Goal: Information Seeking & Learning: Learn about a topic

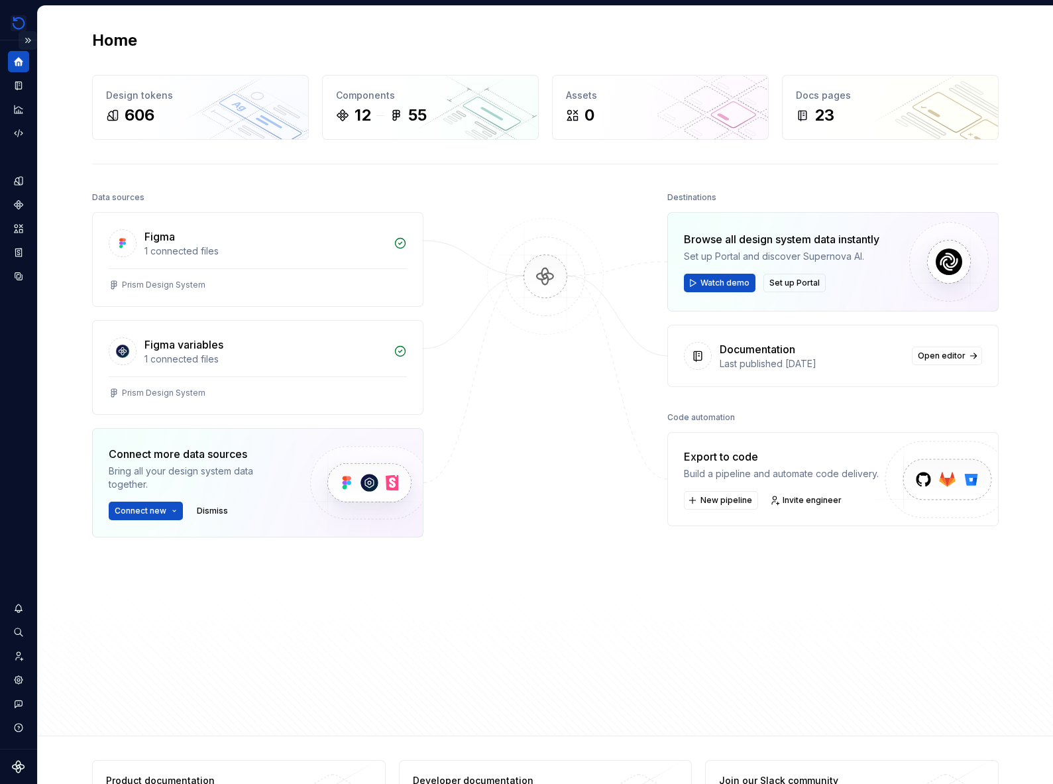
click at [25, 38] on button "Expand sidebar" at bounding box center [28, 40] width 19 height 19
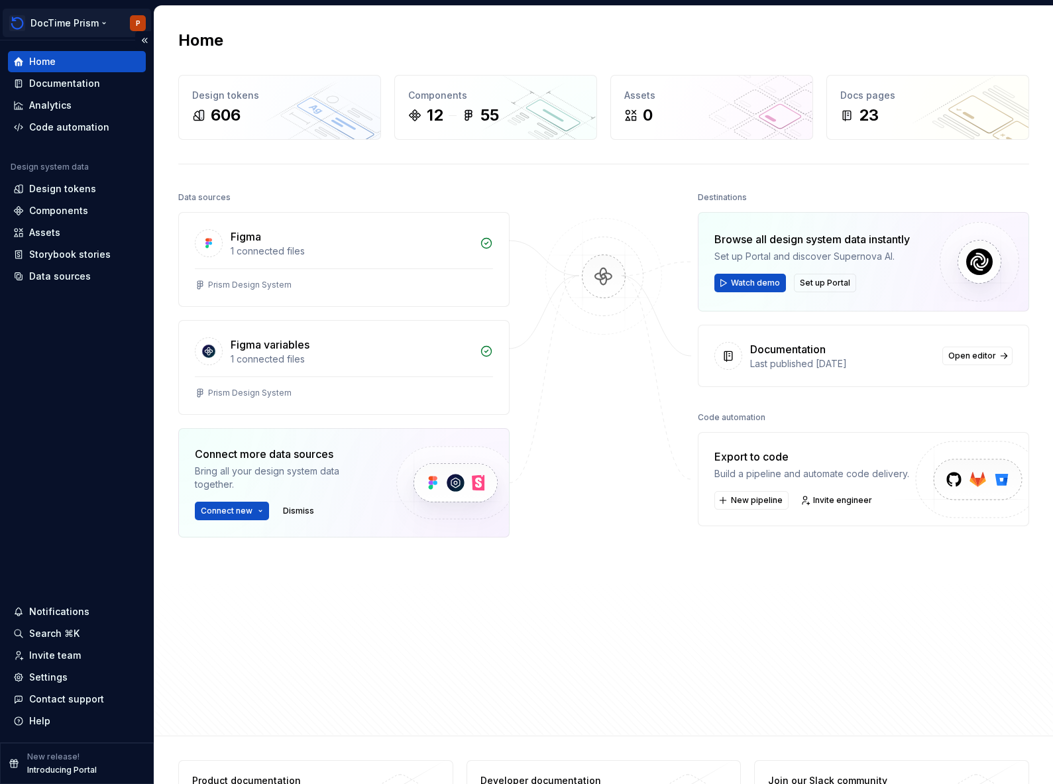
click at [89, 24] on html "DocTime Prism P Home Documentation Analytics Code automation Design system data…" at bounding box center [526, 392] width 1053 height 784
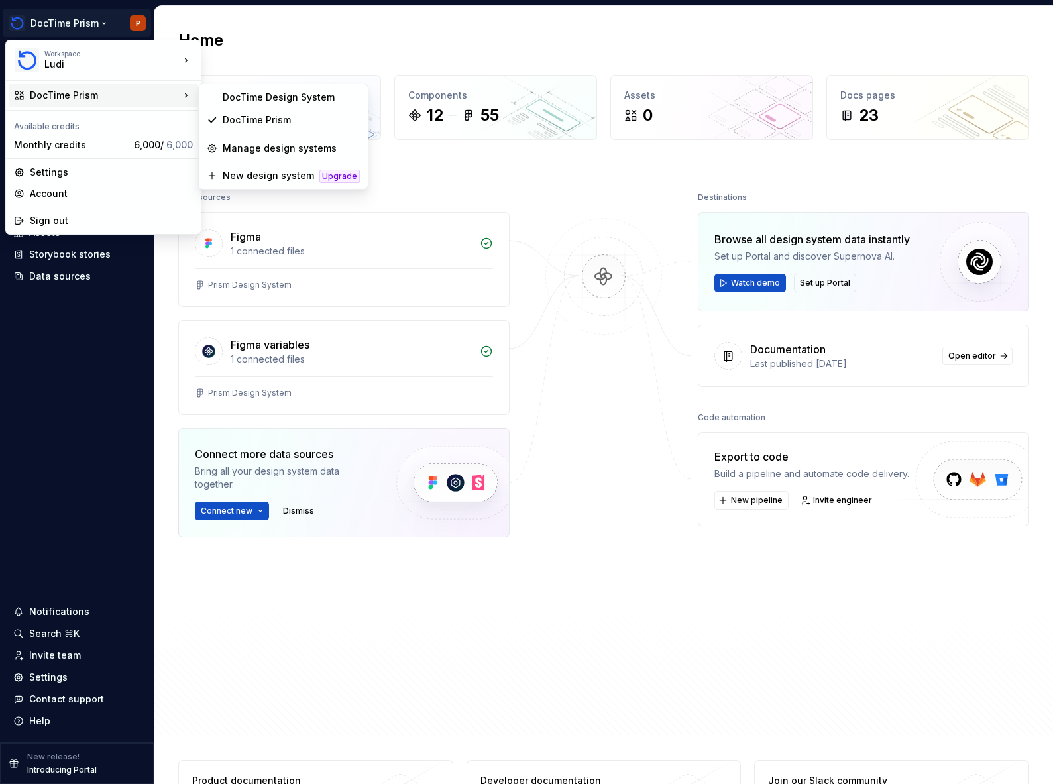
click at [138, 99] on div "DocTime Prism" at bounding box center [105, 95] width 150 height 13
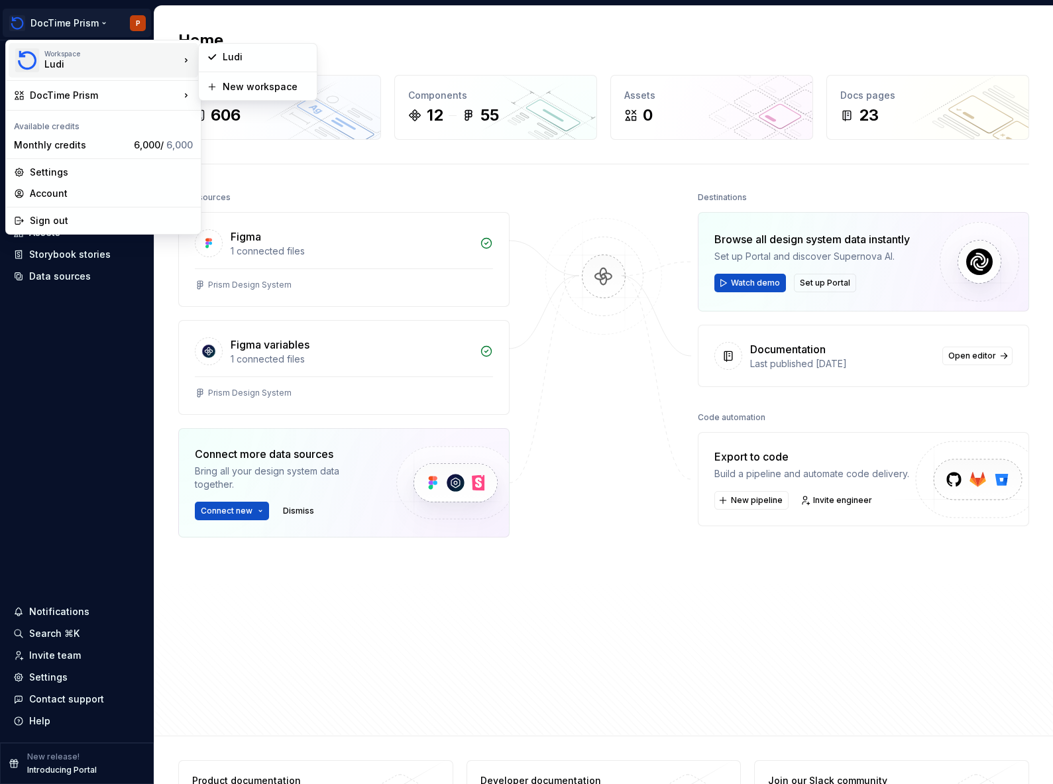
click at [146, 69] on div "Ludi" at bounding box center [100, 64] width 113 height 13
click at [95, 95] on div "DocTime Prism" at bounding box center [105, 95] width 150 height 13
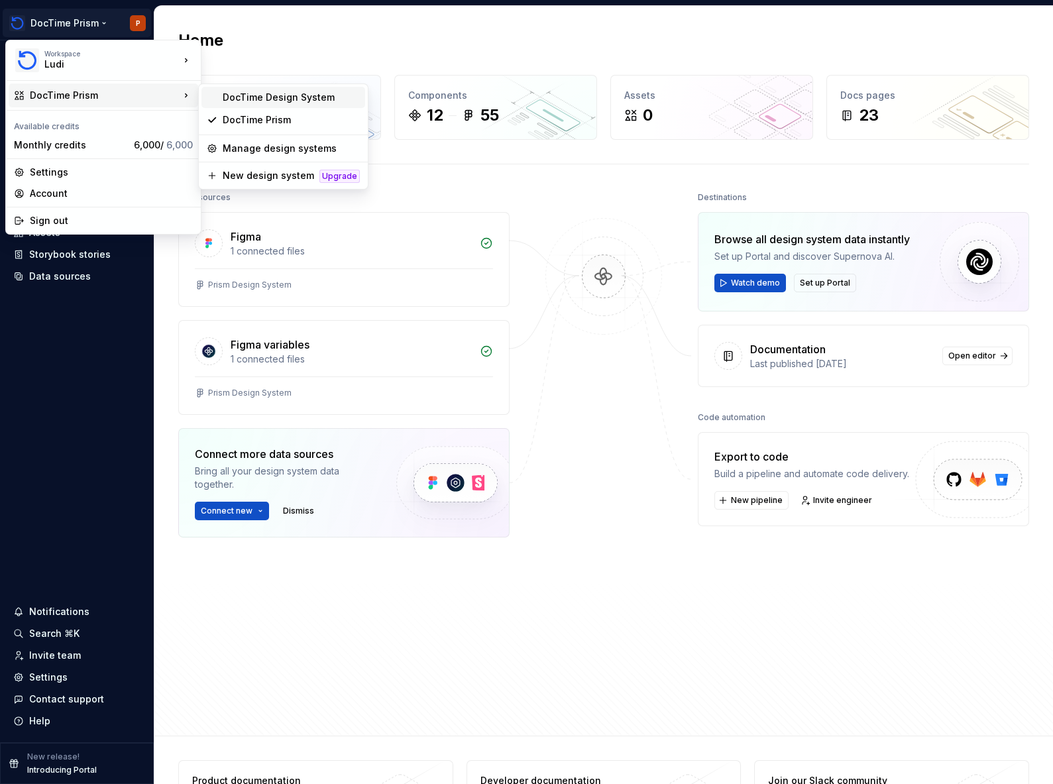
click at [323, 103] on div "DocTime Design System" at bounding box center [291, 97] width 137 height 13
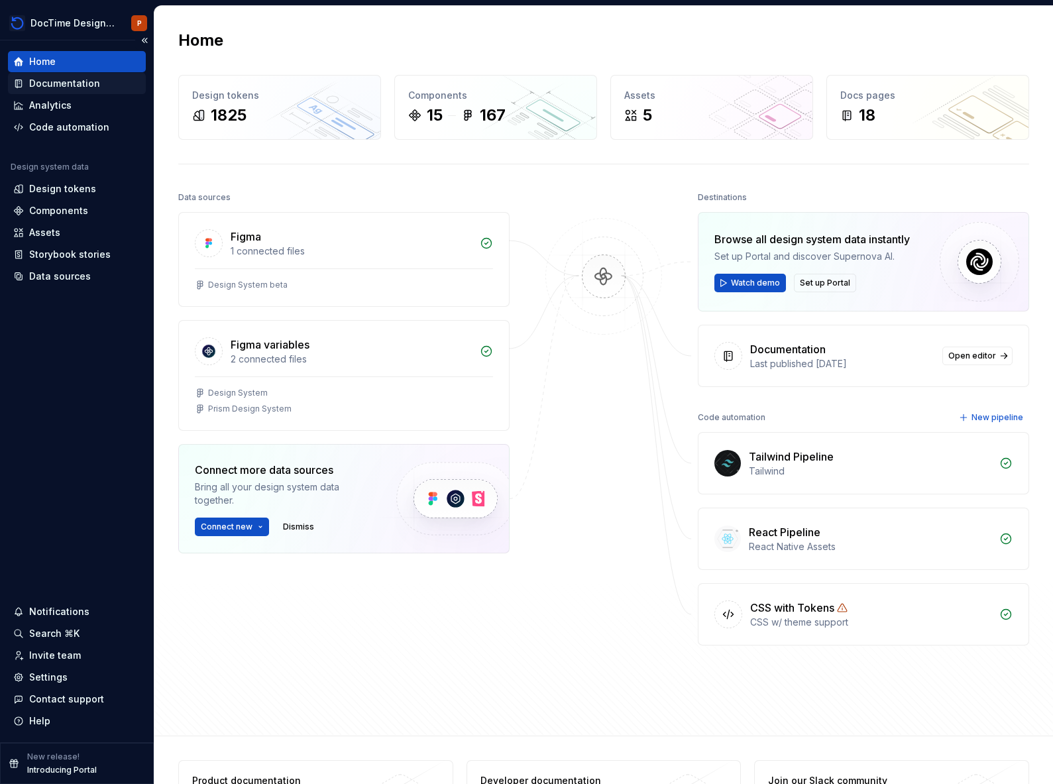
click at [93, 79] on div "Documentation" at bounding box center [64, 83] width 71 height 13
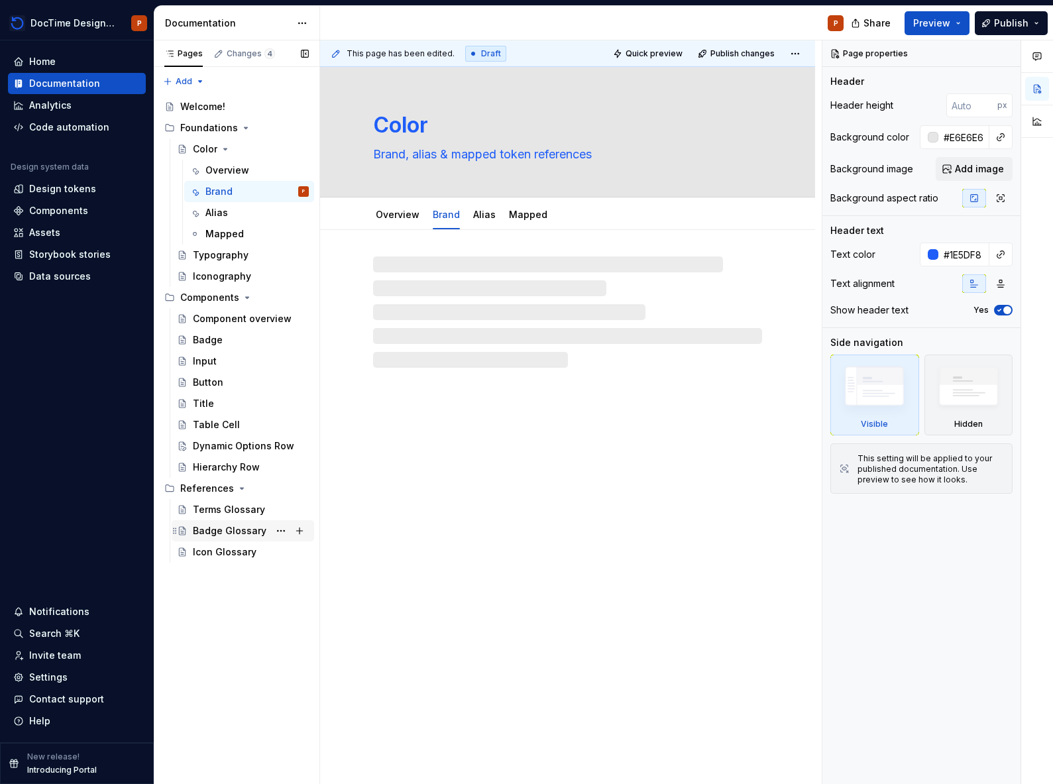
click at [234, 537] on div "Badge Glossary P" at bounding box center [251, 530] width 116 height 19
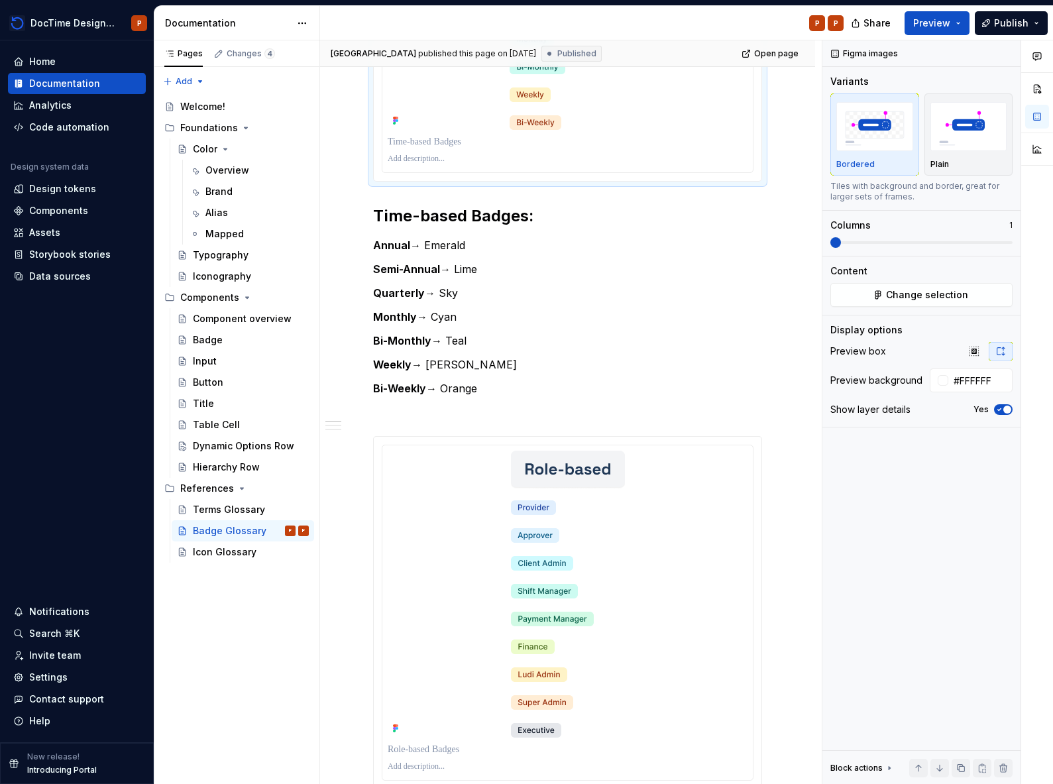
scroll to position [465, 0]
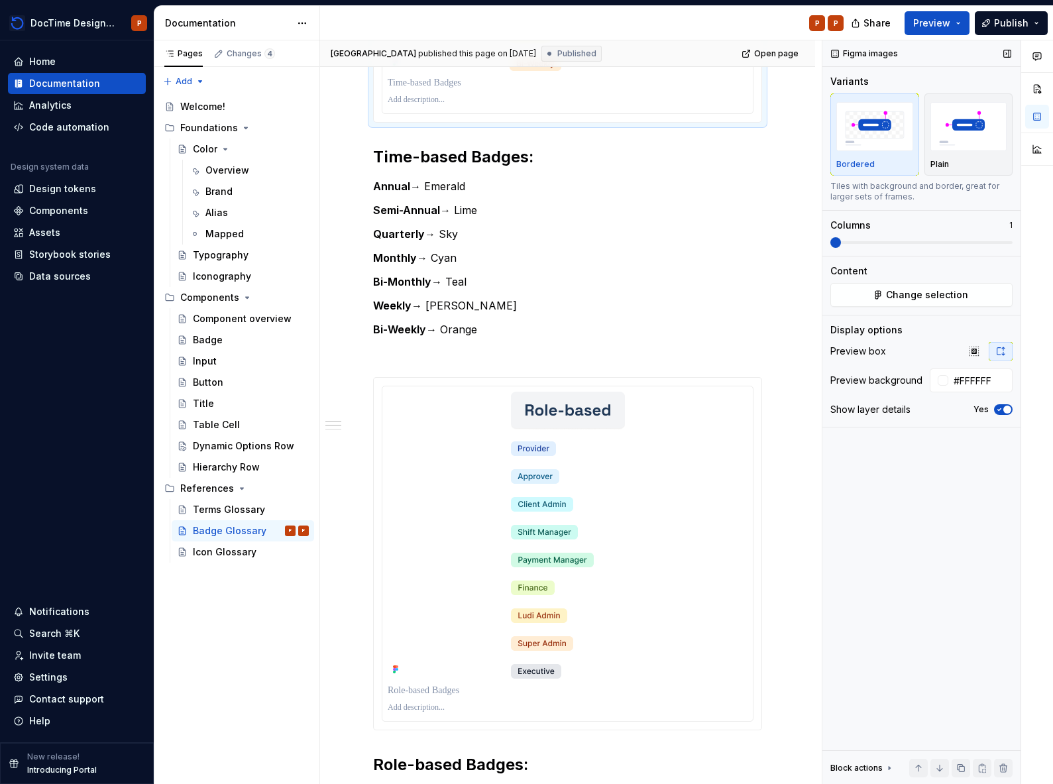
type textarea "*"
